Goal: Task Accomplishment & Management: Use online tool/utility

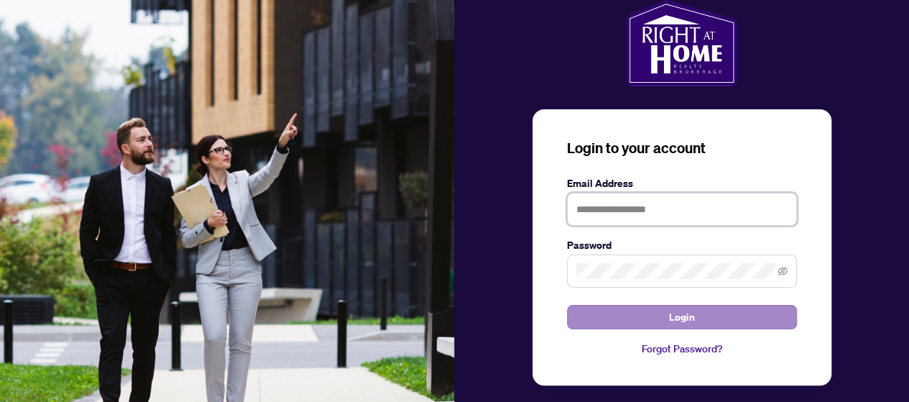
type input "**********"
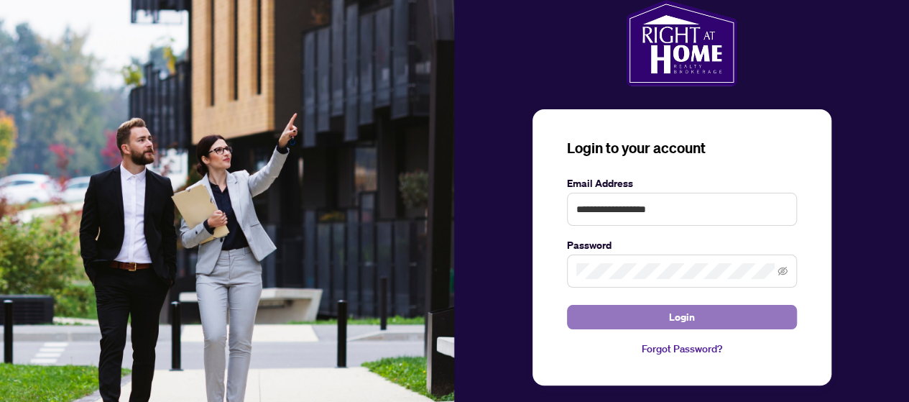
click at [661, 312] on button "Login" at bounding box center [682, 317] width 230 height 24
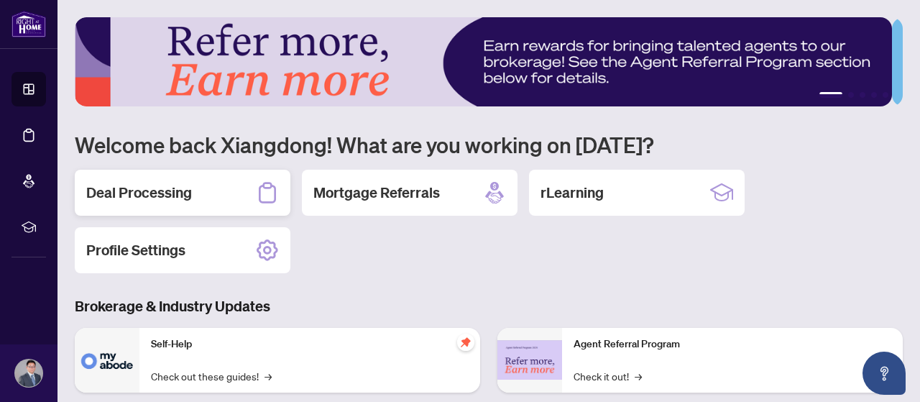
click at [144, 192] on h2 "Deal Processing" at bounding box center [139, 193] width 106 height 20
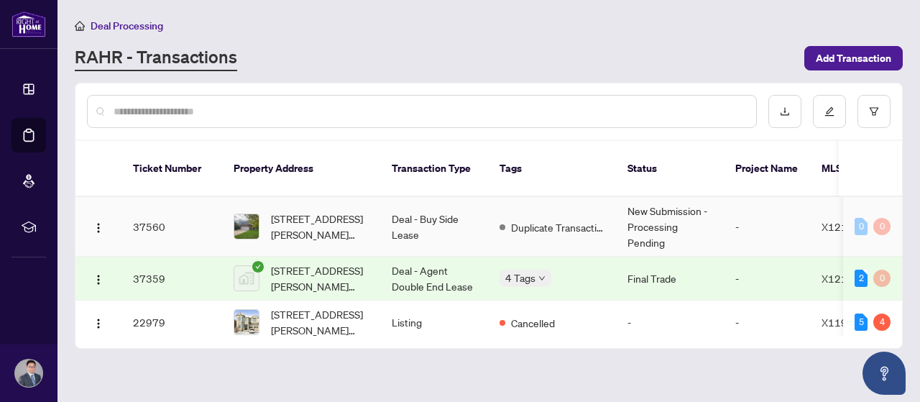
scroll to position [55, 0]
